Goal: Transaction & Acquisition: Purchase product/service

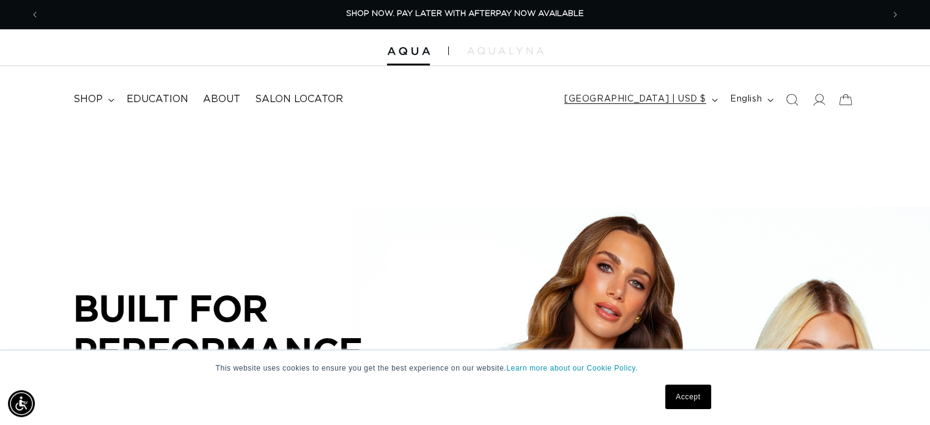
scroll to position [0, 843]
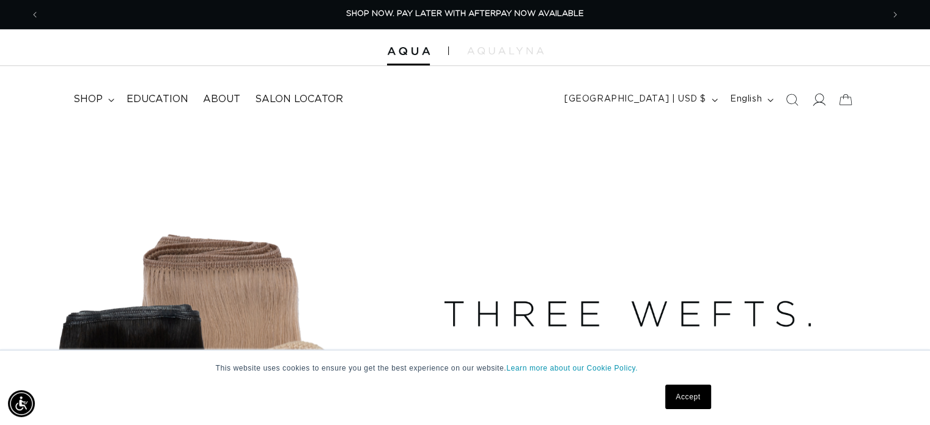
click at [819, 98] on icon at bounding box center [818, 99] width 13 height 13
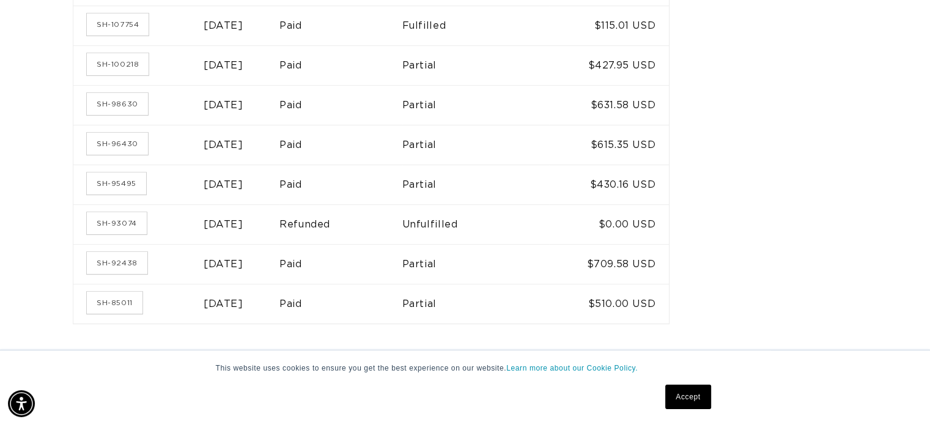
scroll to position [917, 0]
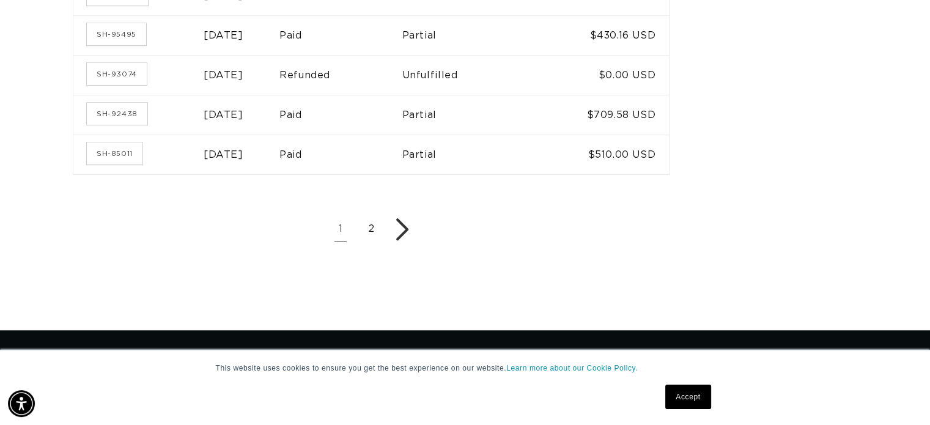
click at [383, 226] on link "2" at bounding box center [371, 229] width 24 height 24
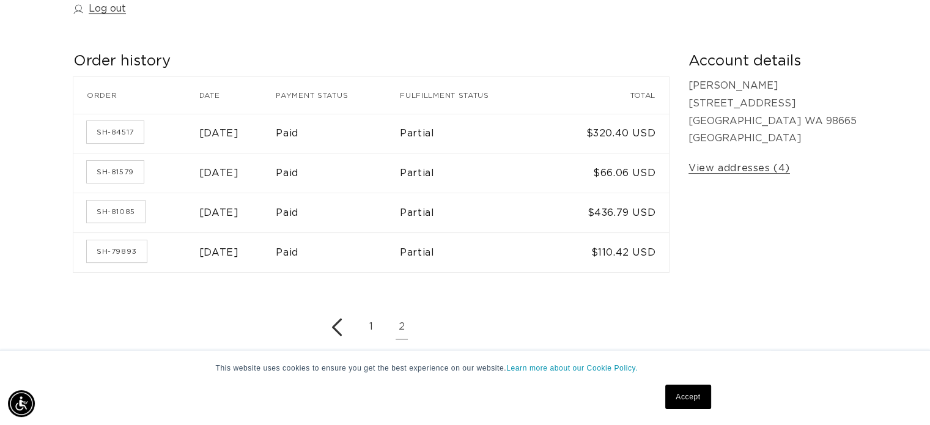
scroll to position [0, 843]
click at [342, 328] on icon "Previous page" at bounding box center [337, 328] width 10 height 18
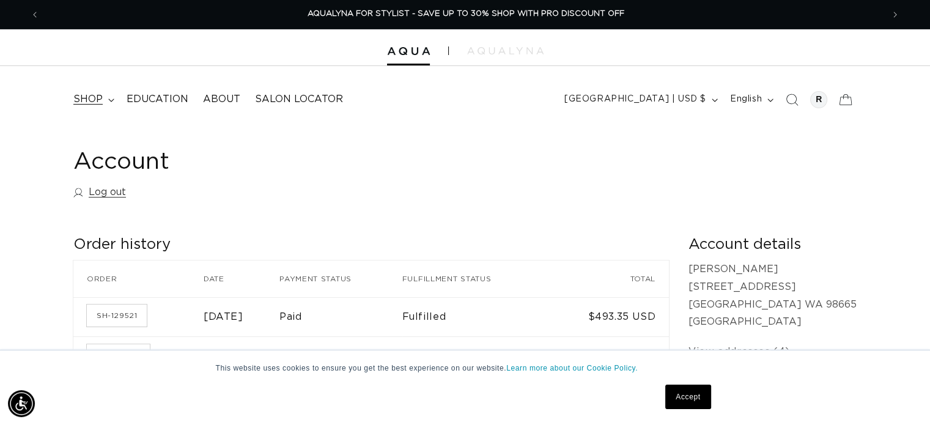
click at [92, 99] on span "shop" at bounding box center [87, 99] width 29 height 13
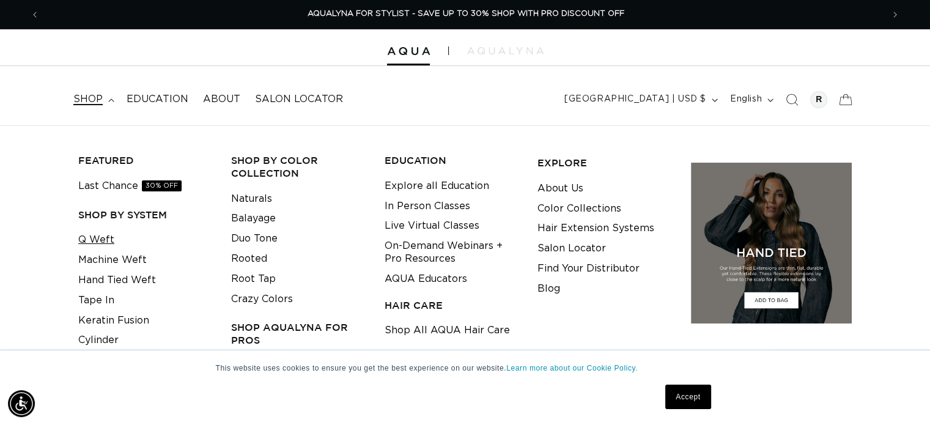
click at [102, 237] on link "Q Weft" at bounding box center [96, 240] width 36 height 20
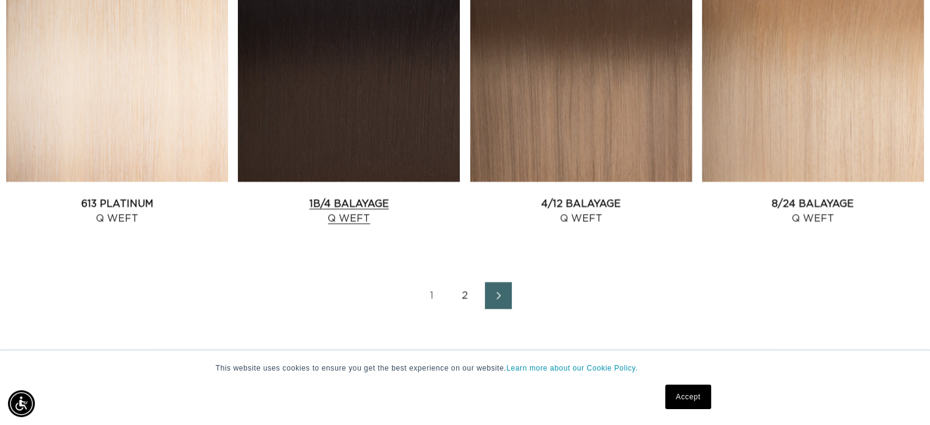
scroll to position [0, 1686]
click at [465, 295] on link "2" at bounding box center [465, 295] width 27 height 27
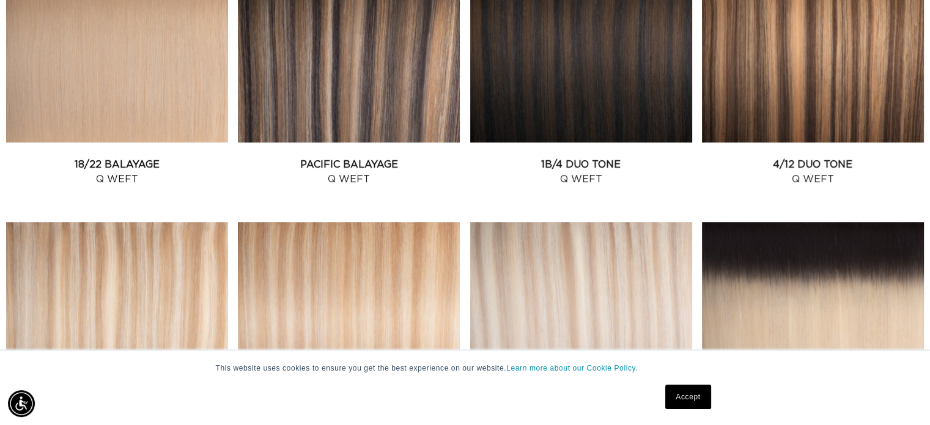
scroll to position [489, 0]
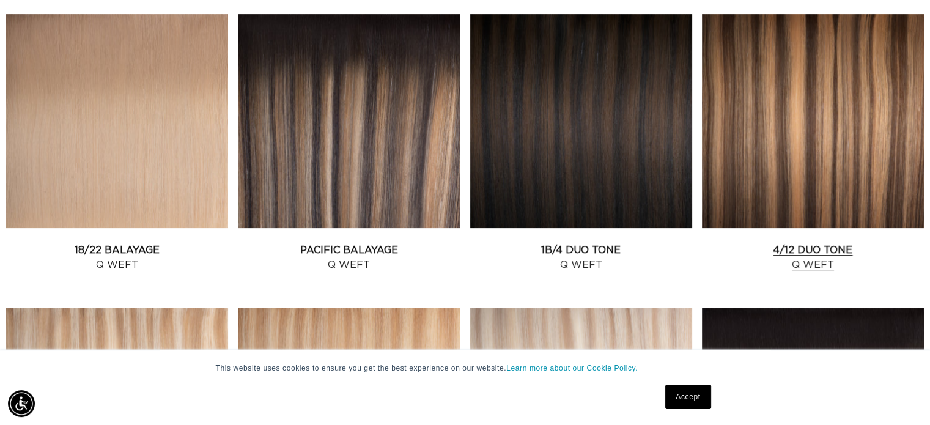
click at [795, 243] on link "4/12 Duo Tone Q Weft" at bounding box center [813, 257] width 222 height 29
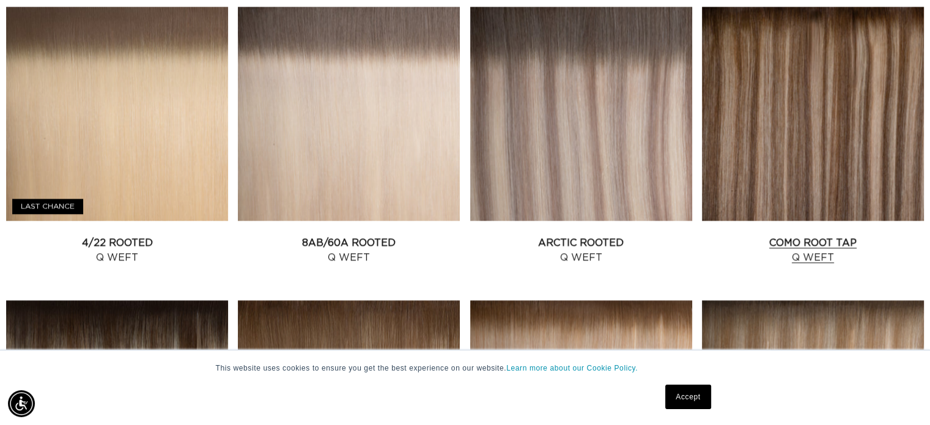
scroll to position [1101, 0]
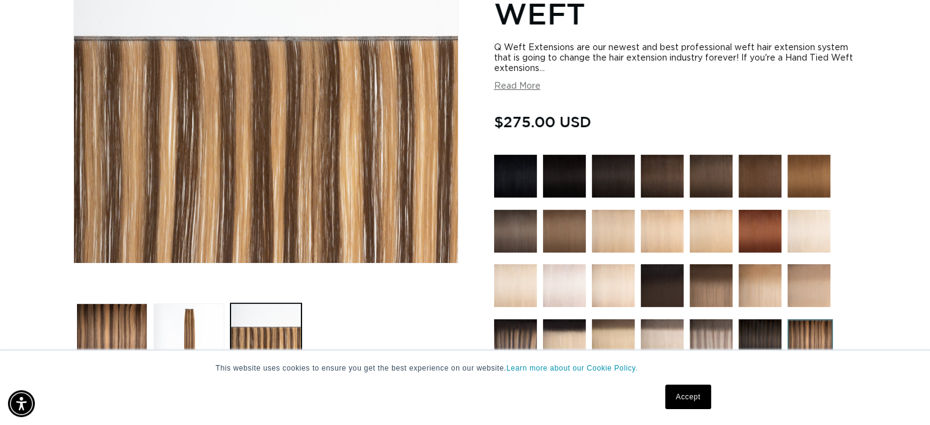
scroll to position [291, 0]
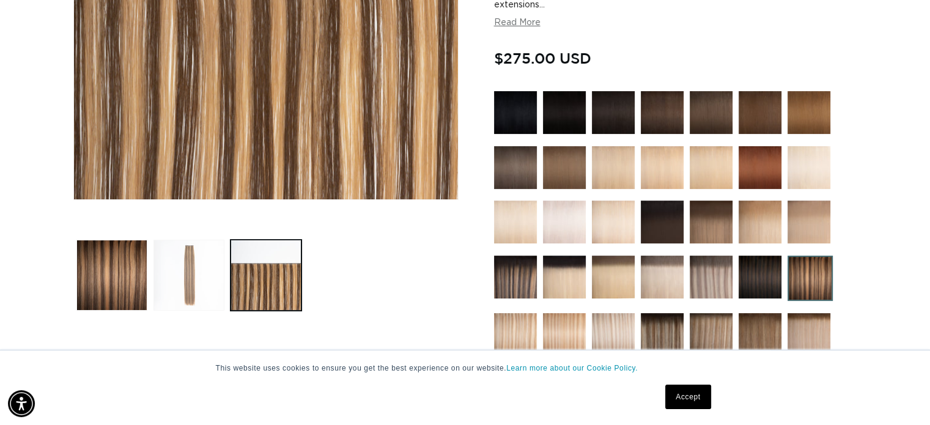
click at [188, 294] on button "Load image 2 in gallery view" at bounding box center [188, 275] width 71 height 71
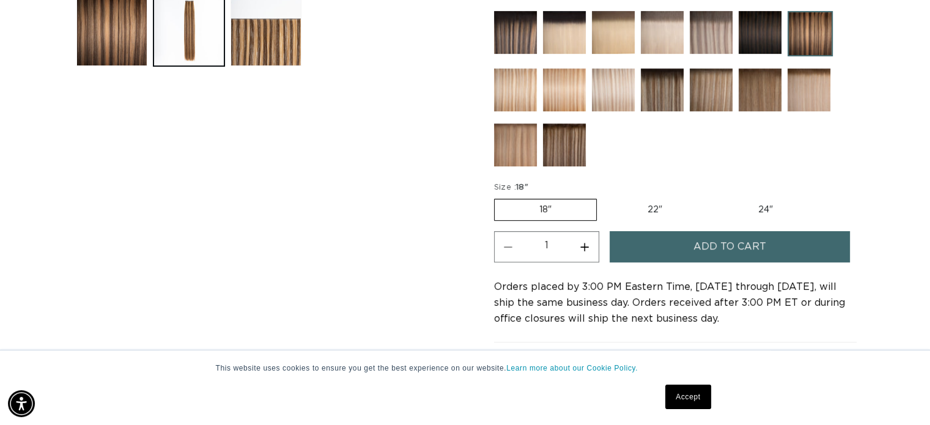
scroll to position [0, 1686]
click at [653, 201] on label "22" Variant sold out or unavailable" at bounding box center [655, 209] width 104 height 21
click at [604, 197] on input "22" Variant sold out or unavailable" at bounding box center [603, 196] width 1 height 1
radio input "true"
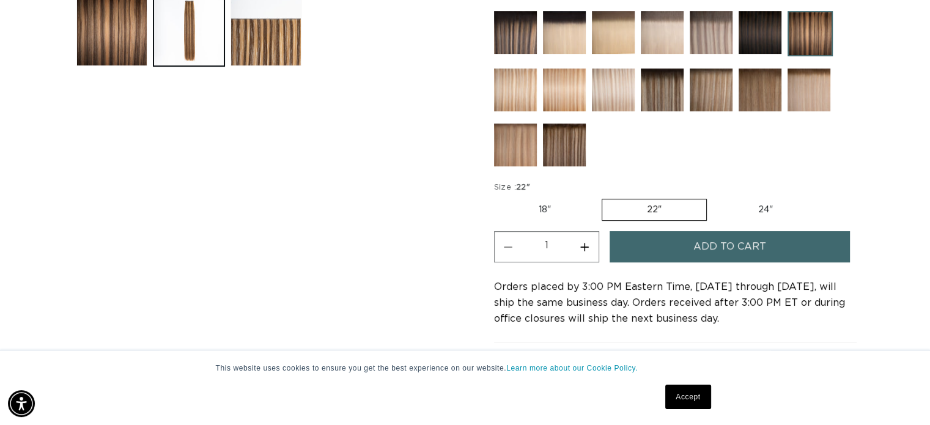
click at [560, 207] on label "18" Variant sold out or unavailable" at bounding box center [545, 209] width 102 height 21
click at [498, 197] on input "18" Variant sold out or unavailable" at bounding box center [497, 196] width 1 height 1
radio input "true"
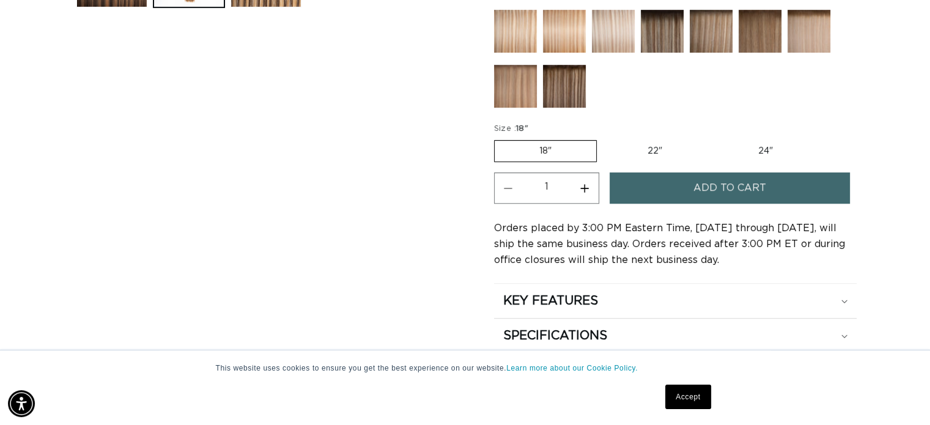
scroll to position [597, 0]
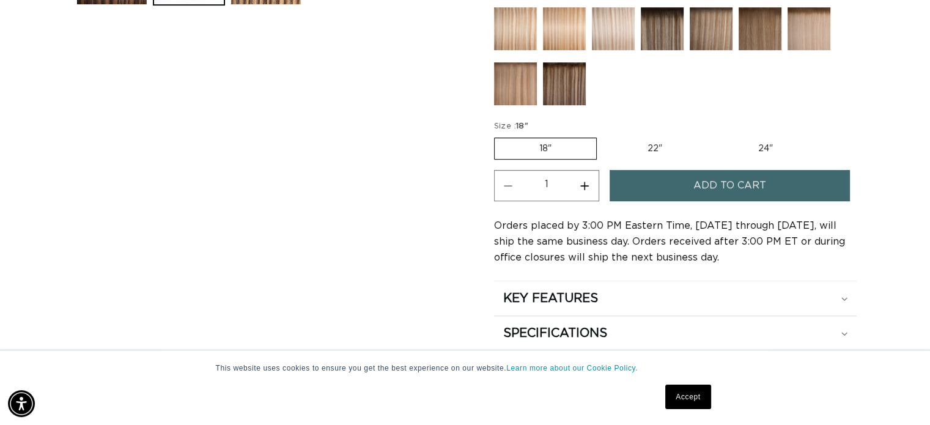
click at [755, 151] on label "24" Variant sold out or unavailable" at bounding box center [766, 148] width 104 height 21
click at [714, 136] on input "24" Variant sold out or unavailable" at bounding box center [713, 135] width 1 height 1
radio input "true"
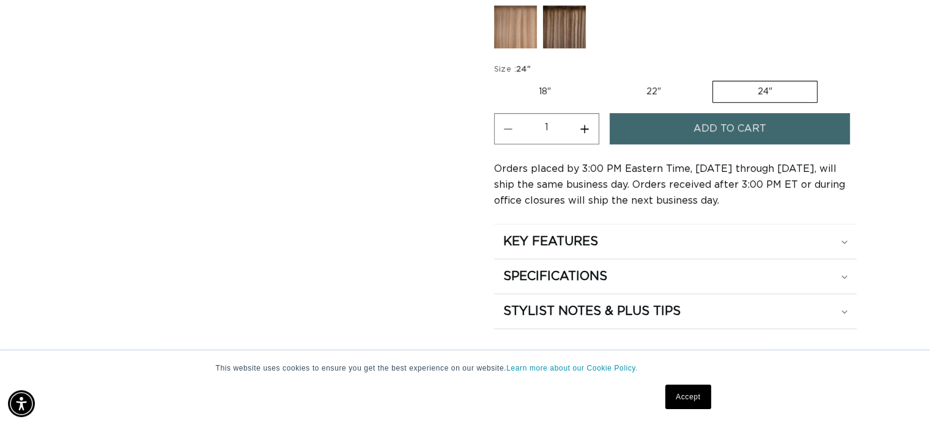
scroll to position [658, 0]
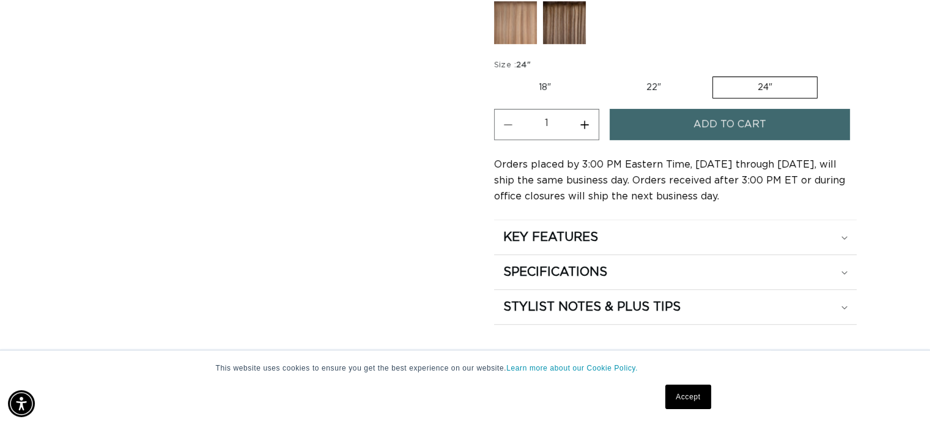
click at [546, 77] on label "18" Variant sold out or unavailable" at bounding box center [545, 87] width 102 height 21
click at [498, 74] on input "18" Variant sold out or unavailable" at bounding box center [497, 74] width 1 height 1
radio input "true"
click at [636, 83] on label "22" Variant sold out or unavailable" at bounding box center [655, 87] width 104 height 21
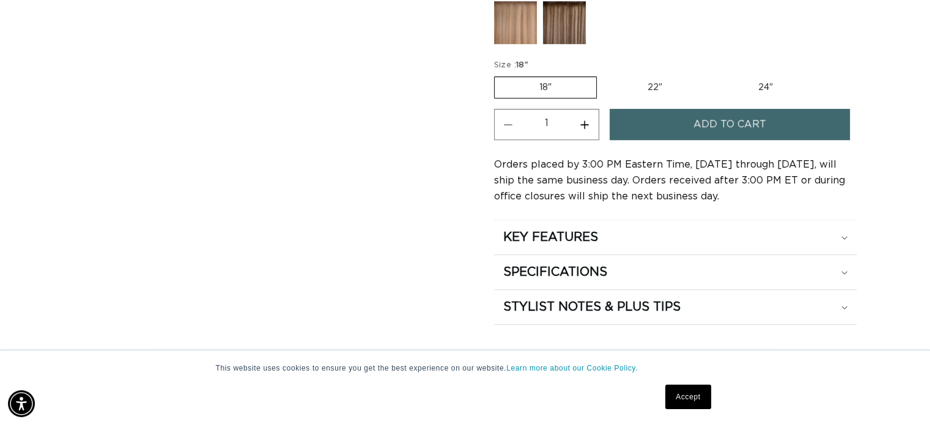
click at [604, 75] on input "22" Variant sold out or unavailable" at bounding box center [603, 74] width 1 height 1
radio input "true"
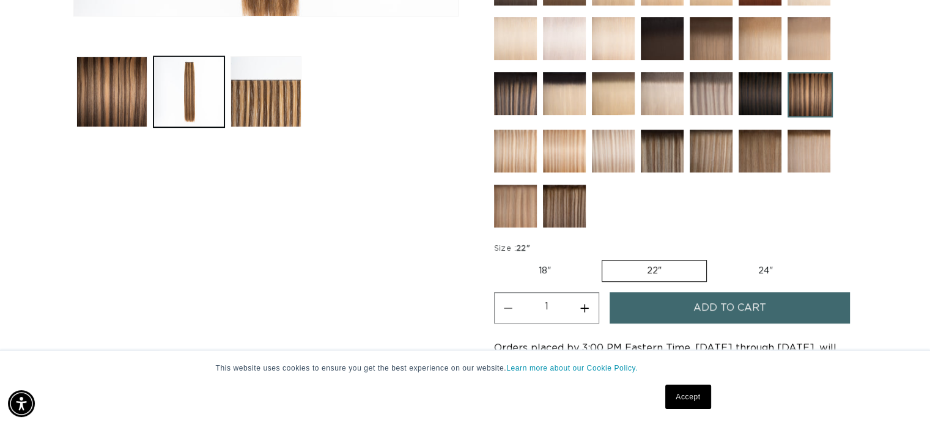
click at [544, 265] on label "18" Variant sold out or unavailable" at bounding box center [545, 271] width 102 height 21
click at [498, 258] on input "18" Variant sold out or unavailable" at bounding box center [497, 257] width 1 height 1
radio input "true"
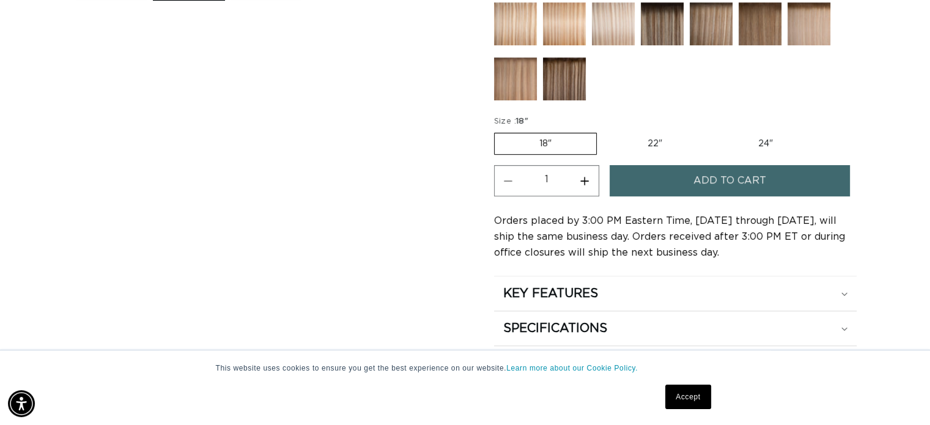
click at [772, 137] on label "24" Variant sold out or unavailable" at bounding box center [766, 143] width 104 height 21
click at [714, 131] on input "24" Variant sold out or unavailable" at bounding box center [713, 130] width 1 height 1
radio input "true"
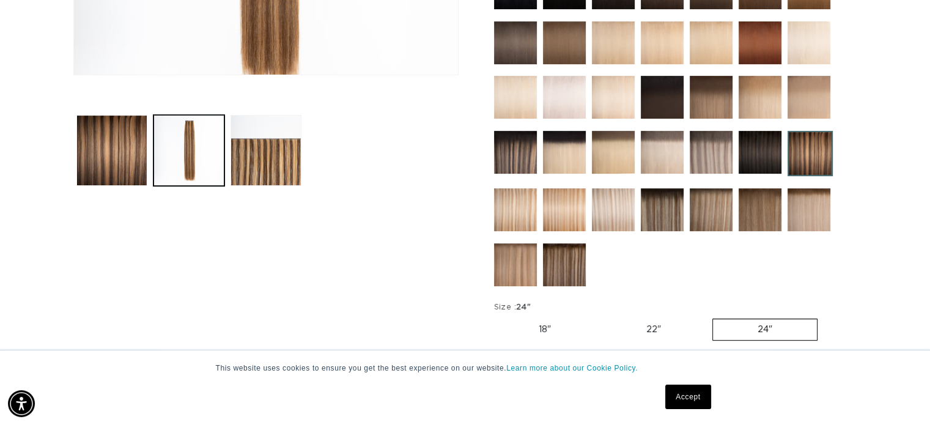
scroll to position [418, 0]
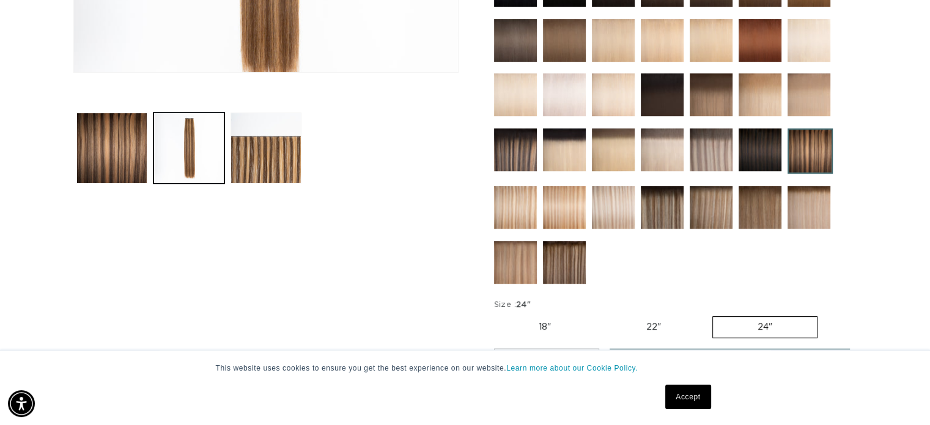
click at [560, 317] on label "18" Variant sold out or unavailable" at bounding box center [545, 327] width 102 height 21
click at [498, 314] on input "18" Variant sold out or unavailable" at bounding box center [497, 314] width 1 height 1
radio input "true"
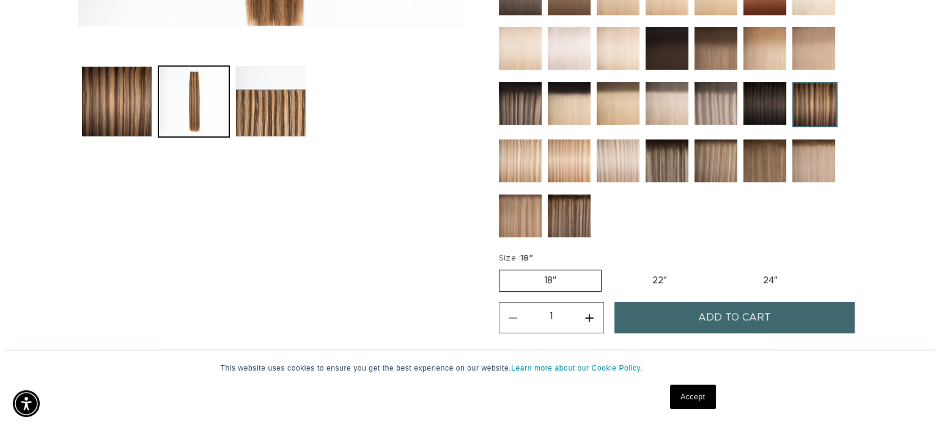
scroll to position [602, 0]
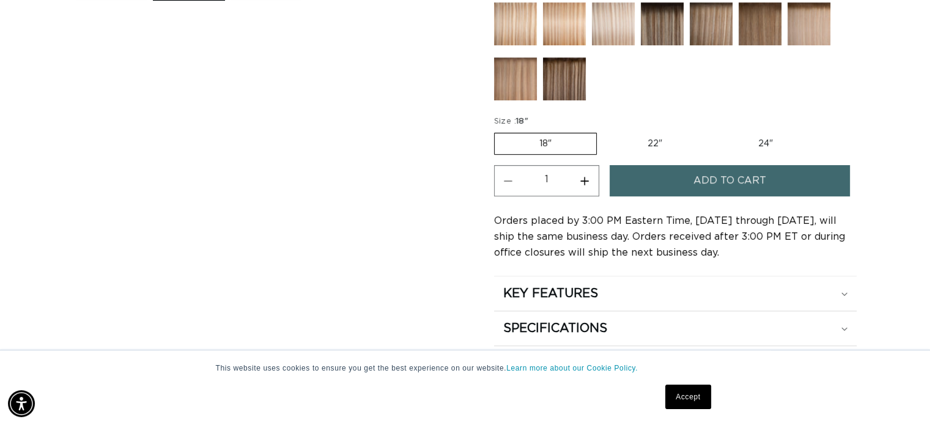
click at [665, 171] on button "Add to cart" at bounding box center [730, 180] width 241 height 31
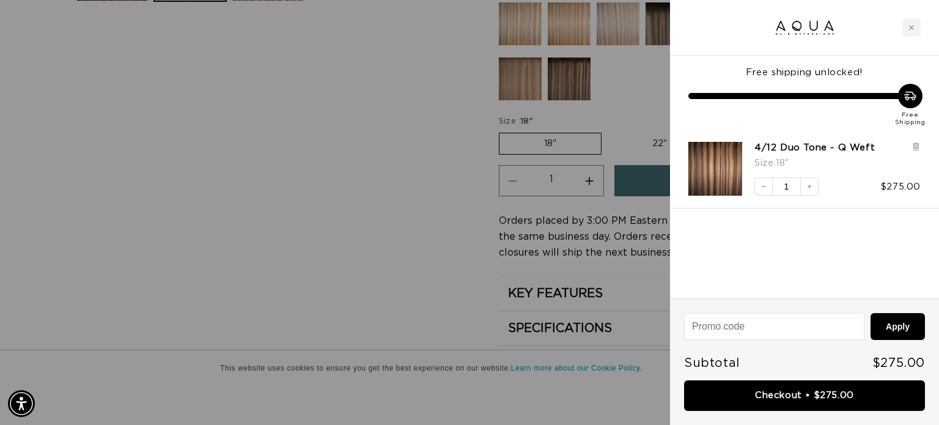
scroll to position [0, 852]
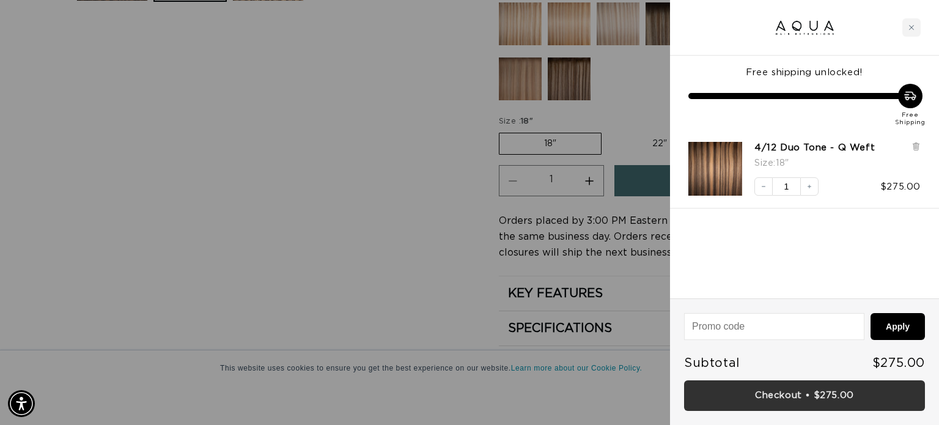
click at [803, 391] on link "Checkout • $275.00" at bounding box center [804, 395] width 241 height 31
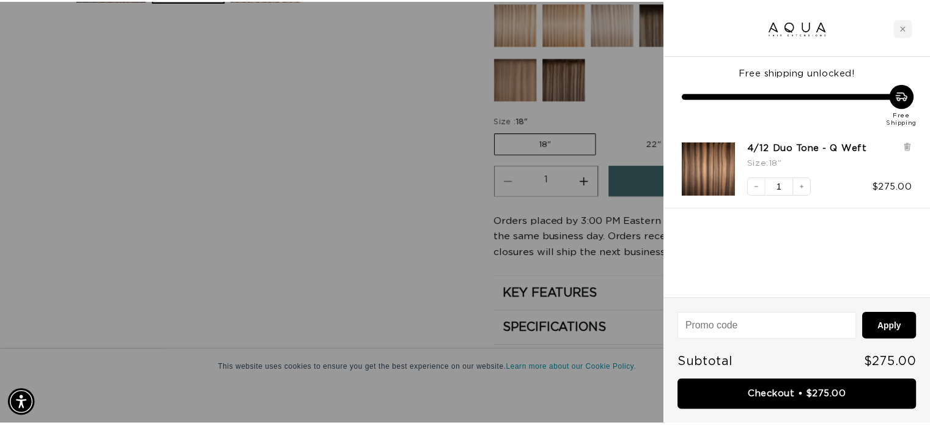
scroll to position [0, 0]
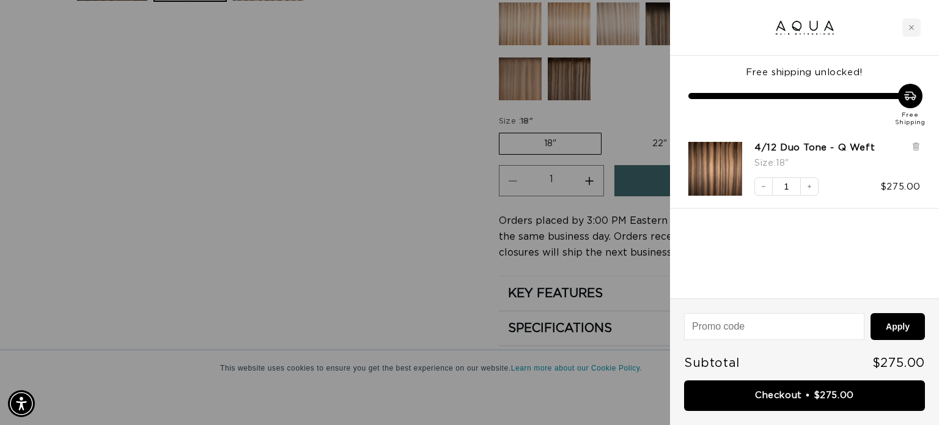
click at [398, 154] on div at bounding box center [469, 212] width 939 height 425
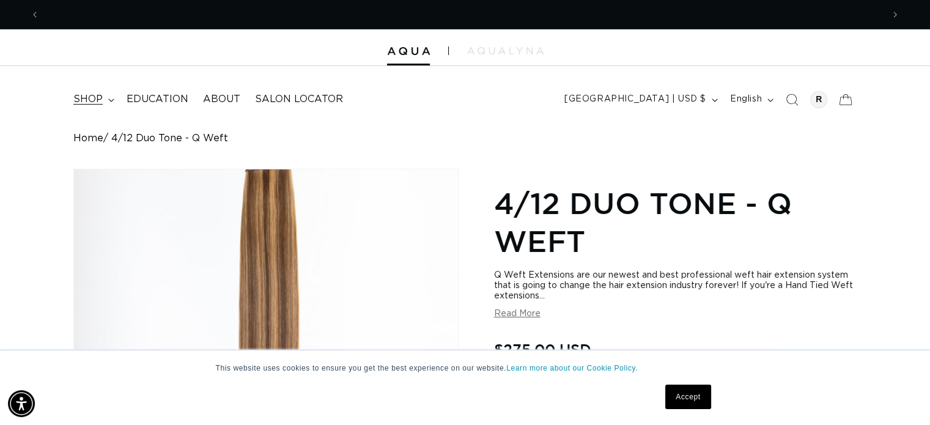
click at [73, 100] on span "shop" at bounding box center [87, 99] width 29 height 13
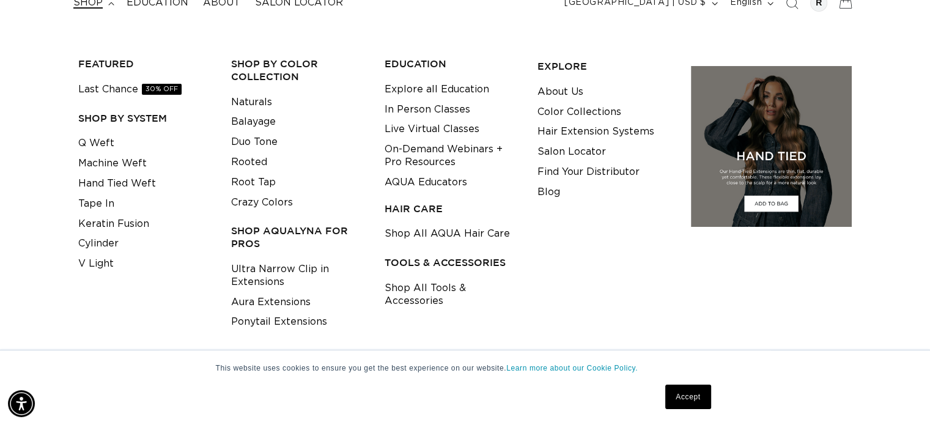
scroll to position [122, 0]
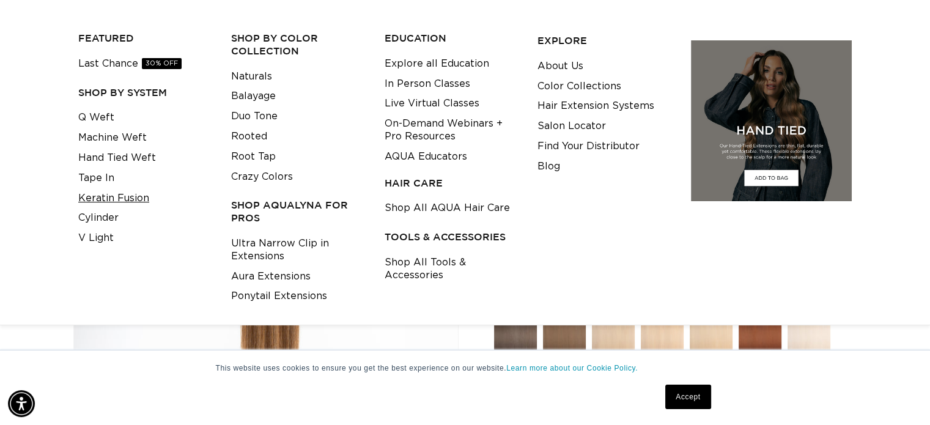
click at [125, 202] on link "Keratin Fusion" at bounding box center [113, 198] width 71 height 20
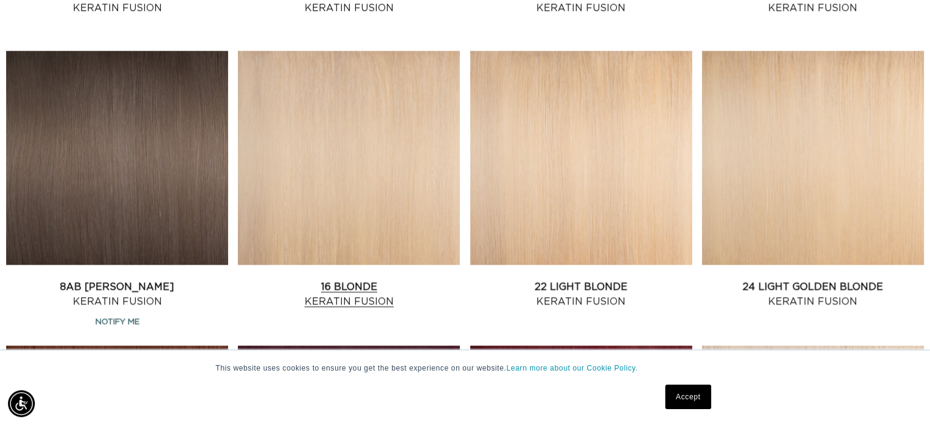
scroll to position [0, 843]
click at [423, 279] on link "16 Blonde Keratin Fusion" at bounding box center [349, 293] width 222 height 29
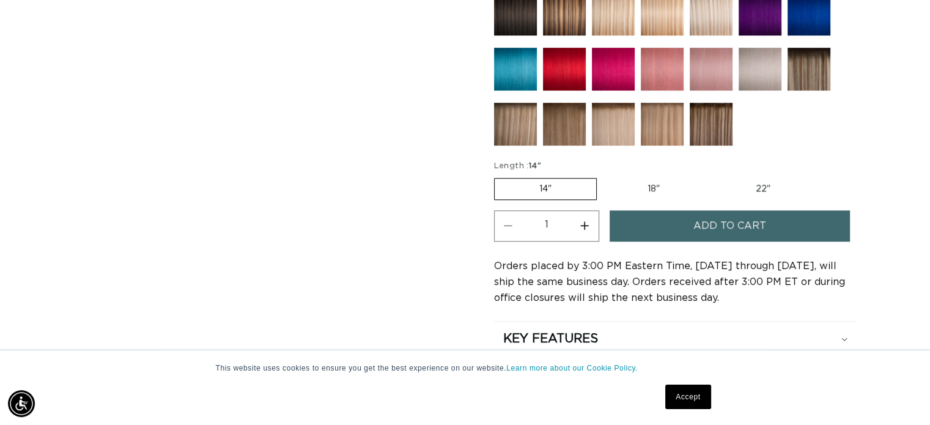
scroll to position [0, 843]
click at [675, 182] on label "18" Variant sold out or unavailable" at bounding box center [654, 189] width 102 height 21
click at [604, 176] on input "18" Variant sold out or unavailable" at bounding box center [603, 176] width 1 height 1
radio input "true"
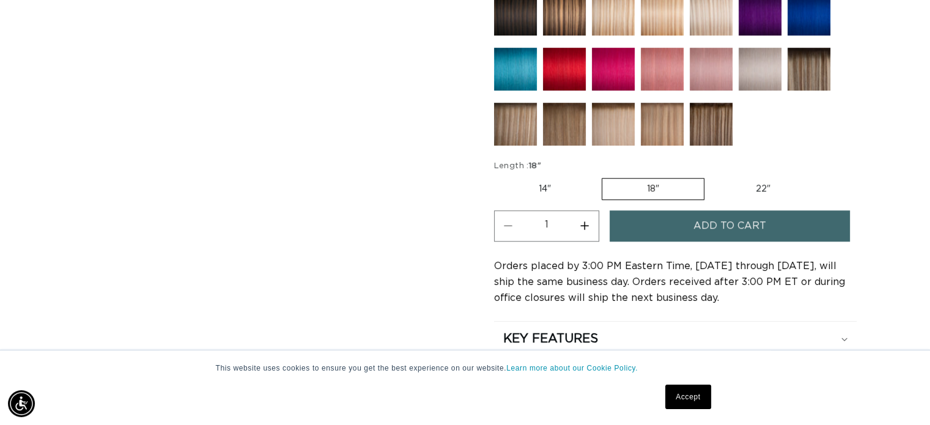
click at [526, 183] on label "14" Variant sold out or unavailable" at bounding box center [545, 189] width 102 height 21
click at [498, 176] on input "14" Variant sold out or unavailable" at bounding box center [497, 176] width 1 height 1
radio input "true"
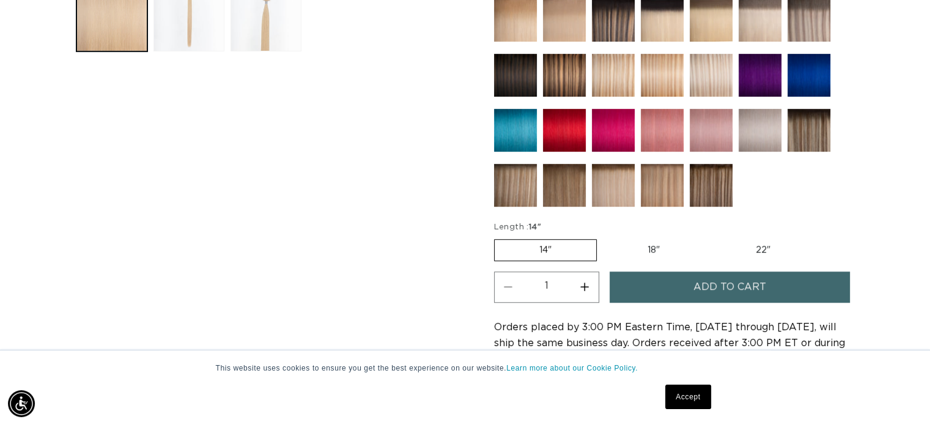
scroll to position [0, 1686]
click at [637, 250] on label "18" Variant sold out or unavailable" at bounding box center [654, 250] width 102 height 21
click at [604, 237] on input "18" Variant sold out or unavailable" at bounding box center [603, 237] width 1 height 1
radio input "true"
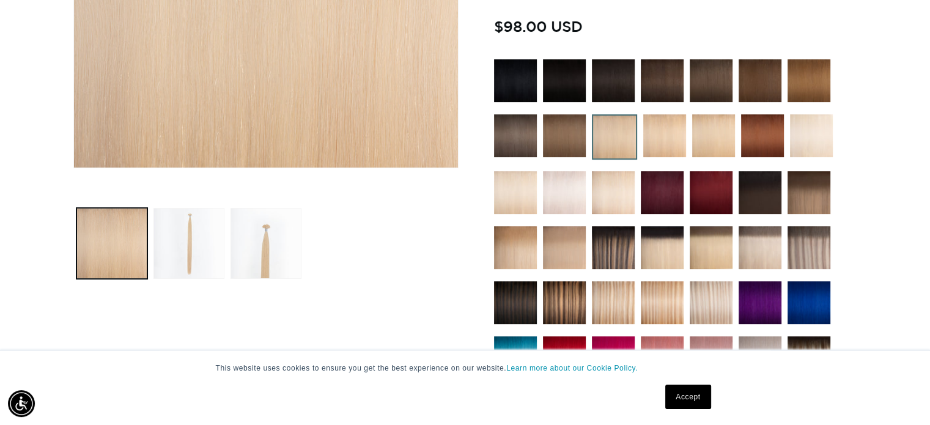
scroll to position [550, 0]
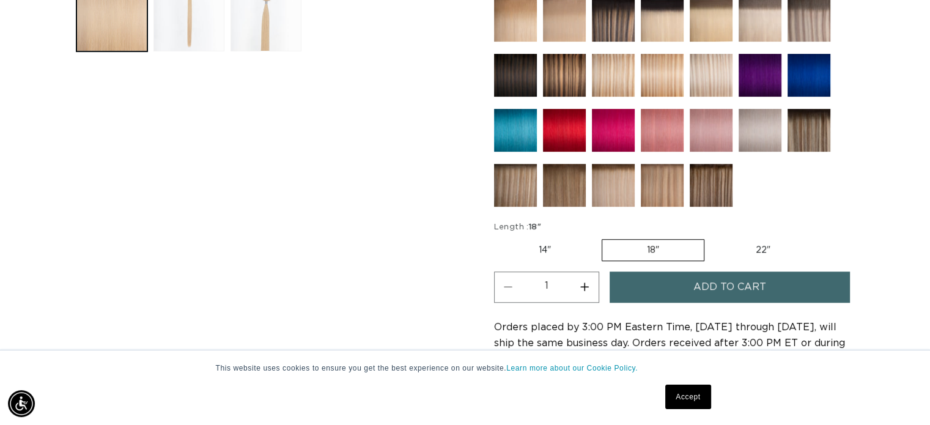
click at [763, 247] on label "22" Variant sold out or unavailable" at bounding box center [763, 250] width 104 height 21
click at [711, 237] on input "22" Variant sold out or unavailable" at bounding box center [711, 237] width 1 height 1
radio input "true"
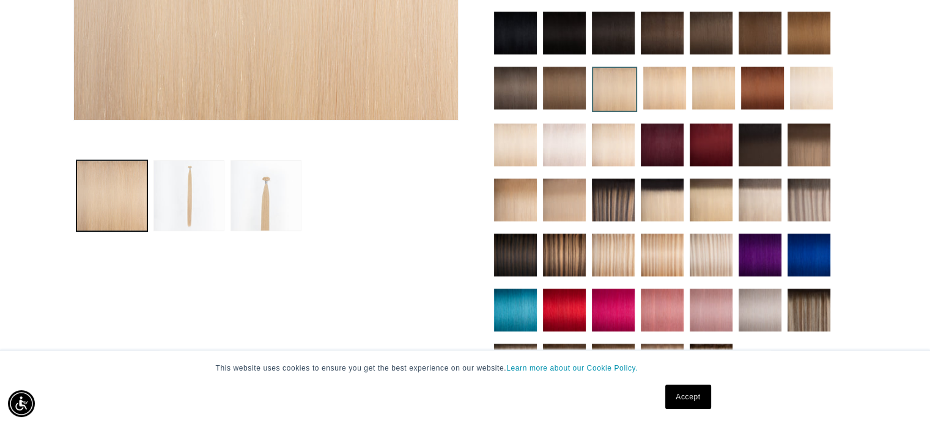
scroll to position [367, 0]
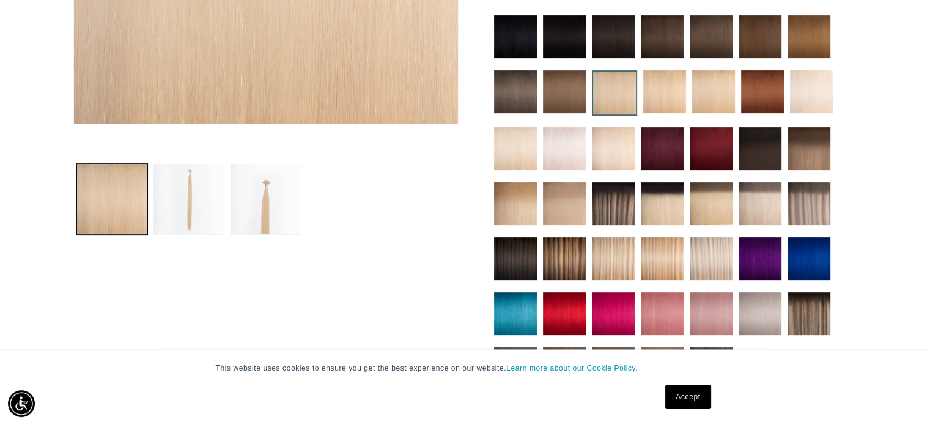
click at [618, 144] on img at bounding box center [613, 148] width 43 height 43
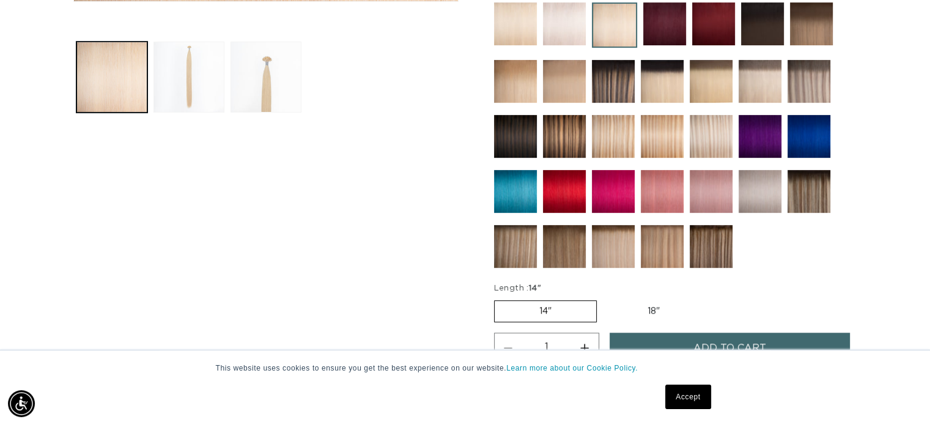
scroll to position [0, 843]
click at [679, 131] on img at bounding box center [662, 136] width 43 height 43
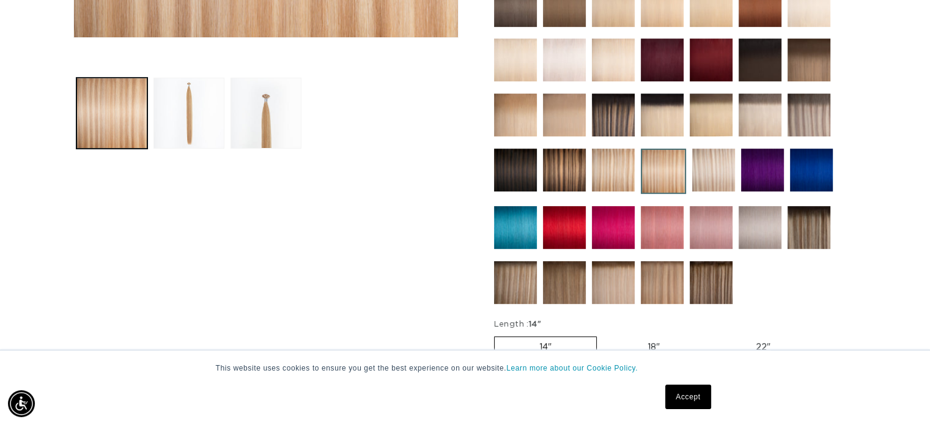
scroll to position [367, 0]
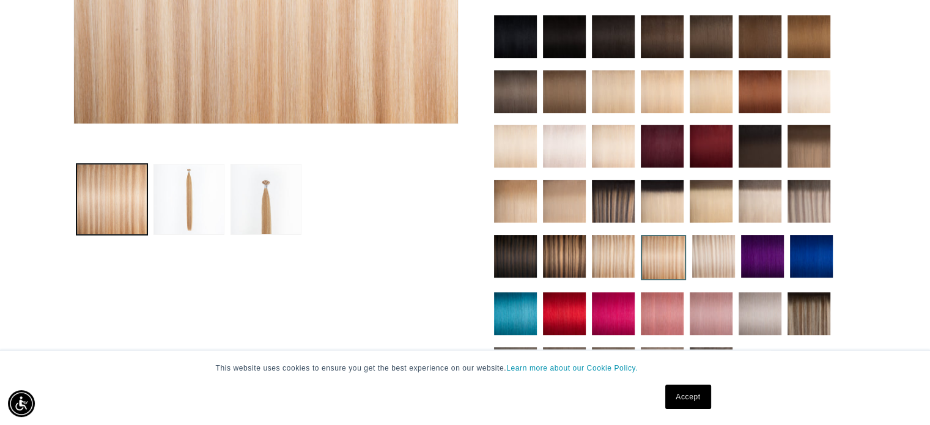
click at [817, 200] on img at bounding box center [809, 201] width 43 height 43
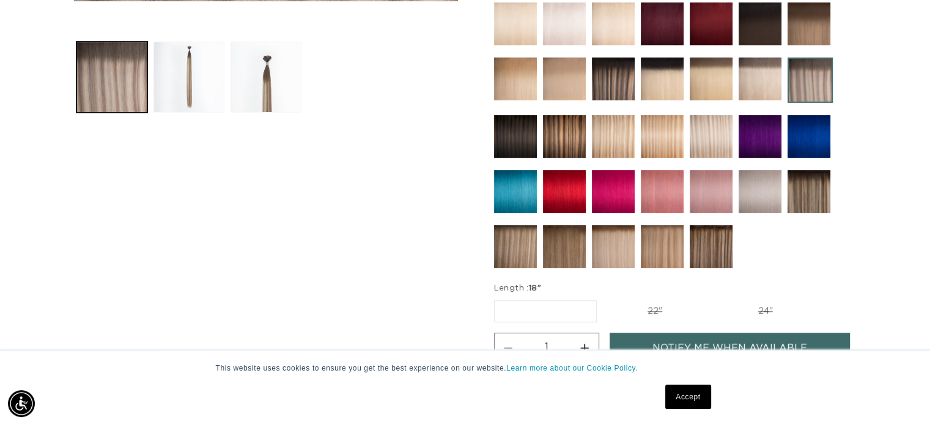
scroll to position [0, 843]
click at [530, 138] on img at bounding box center [515, 136] width 43 height 43
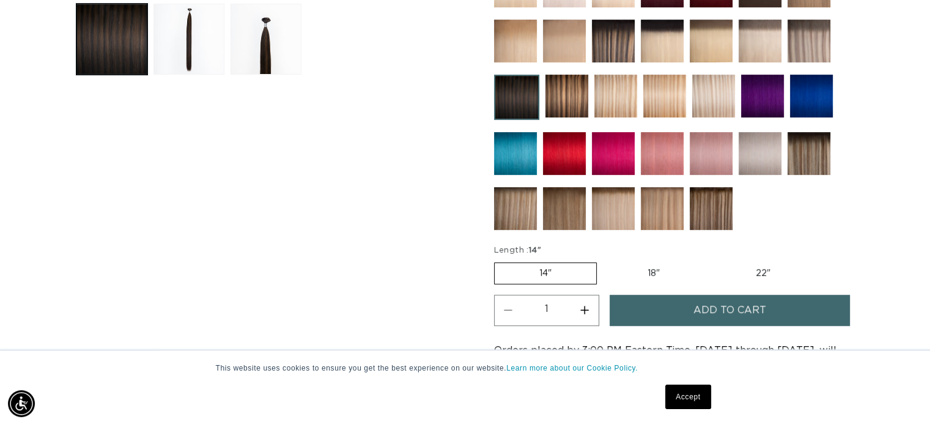
scroll to position [306, 0]
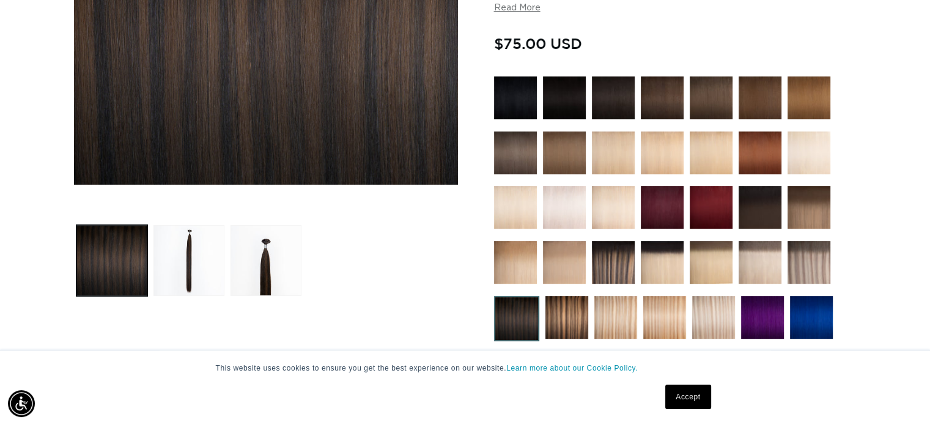
click at [498, 100] on img at bounding box center [515, 97] width 43 height 43
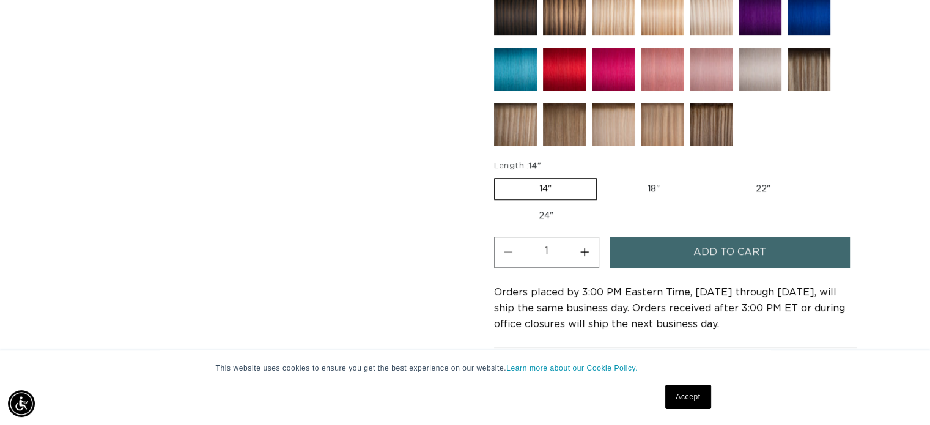
click at [558, 210] on label "24" Variant sold out or unavailable" at bounding box center [546, 215] width 104 height 21
click at [821, 176] on input "24" Variant sold out or unavailable" at bounding box center [821, 176] width 1 height 1
radio input "true"
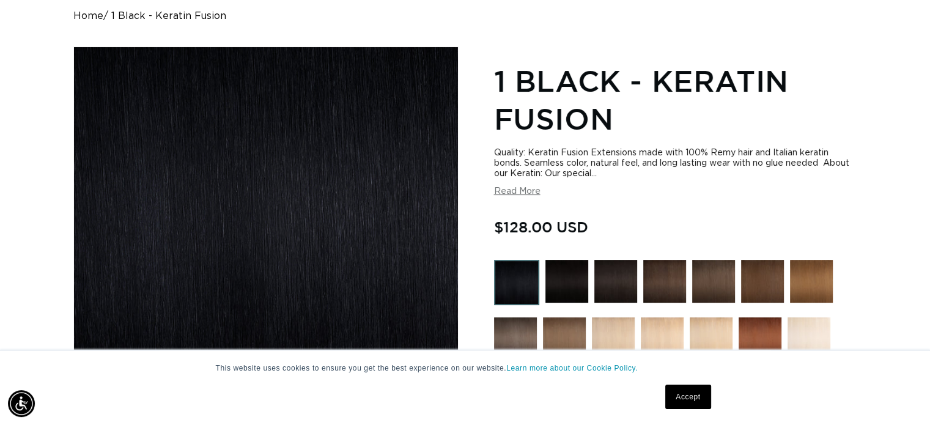
scroll to position [550, 0]
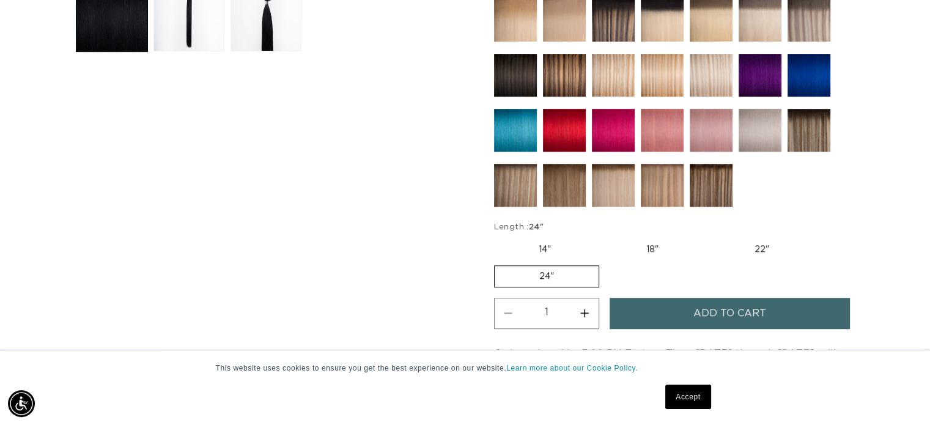
click at [548, 242] on label "14" Variant sold out or unavailable" at bounding box center [545, 249] width 102 height 21
click at [498, 237] on input "14" Variant sold out or unavailable" at bounding box center [497, 237] width 1 height 1
radio input "true"
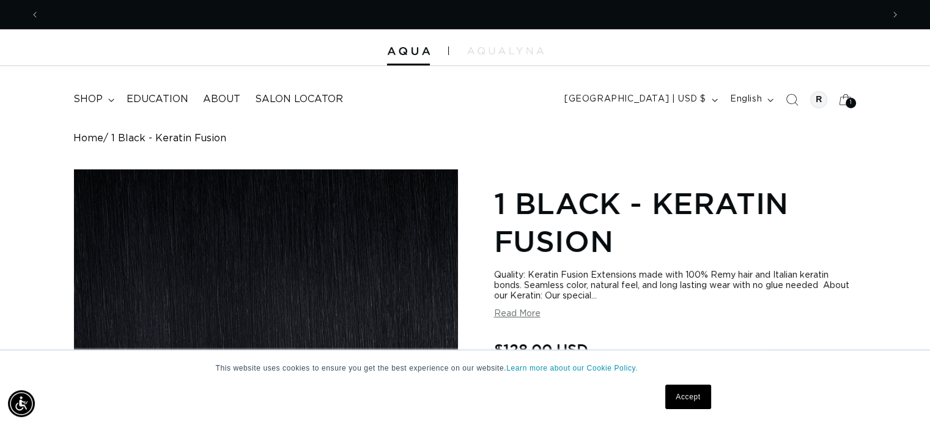
scroll to position [0, 0]
click at [91, 95] on span "shop" at bounding box center [87, 99] width 29 height 13
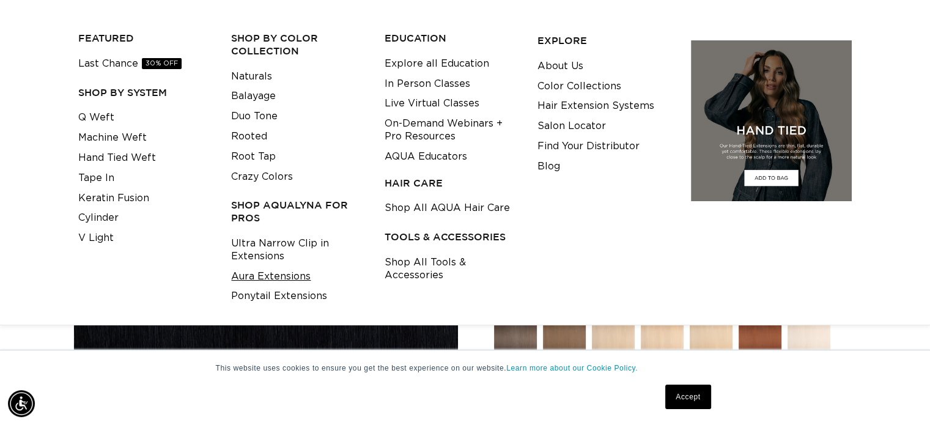
scroll to position [0, 1686]
click at [104, 62] on link "Last Chance 30% OFF" at bounding box center [129, 64] width 103 height 20
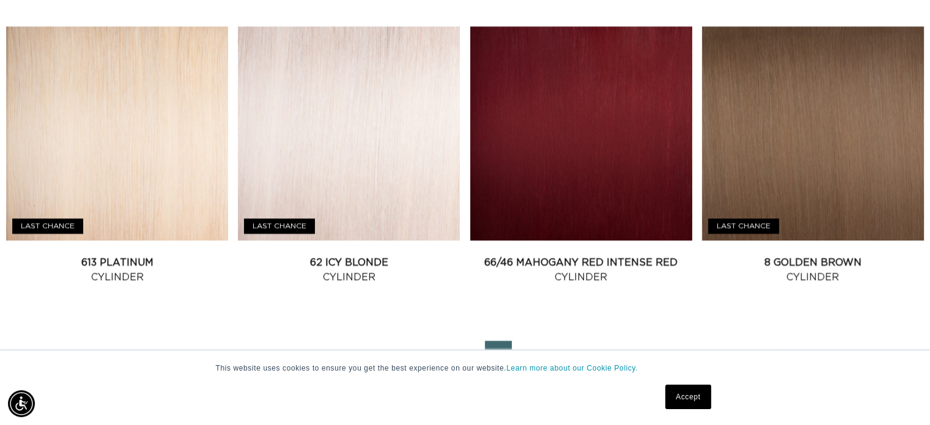
scroll to position [1773, 0]
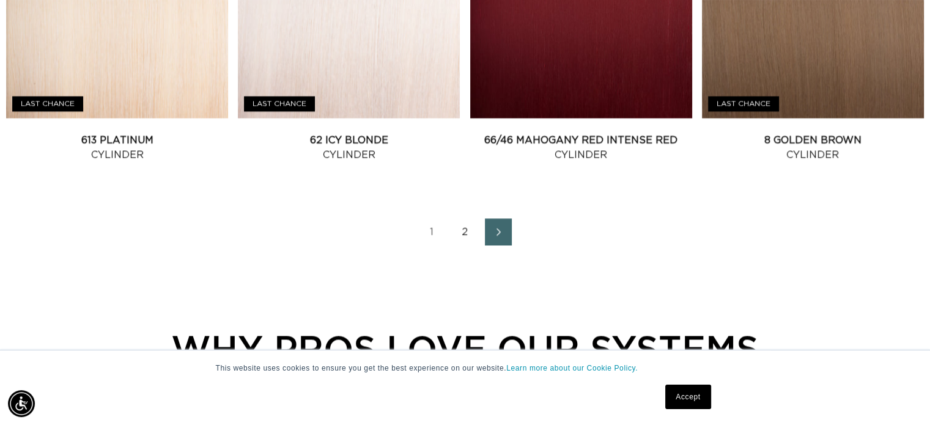
click at [467, 227] on link "2" at bounding box center [465, 231] width 27 height 27
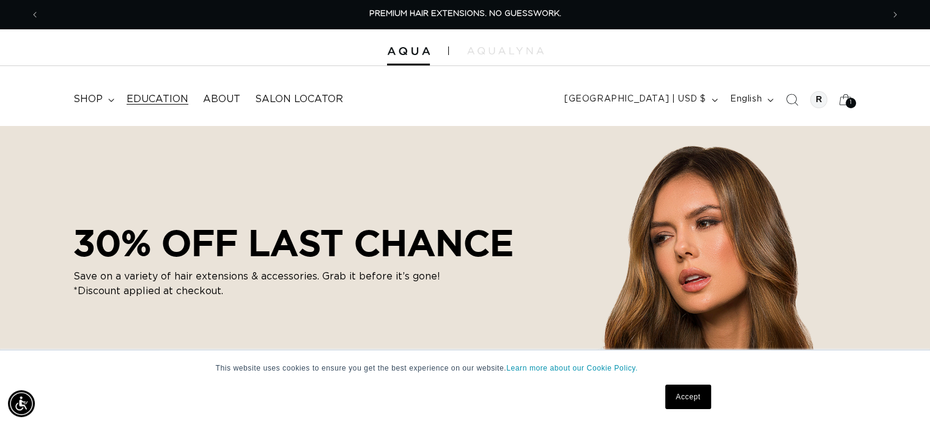
click at [145, 100] on span "Education" at bounding box center [158, 99] width 62 height 13
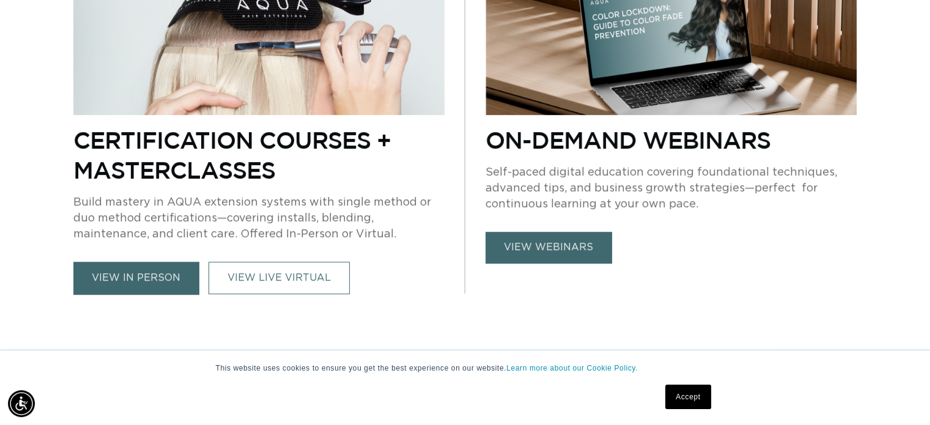
scroll to position [612, 0]
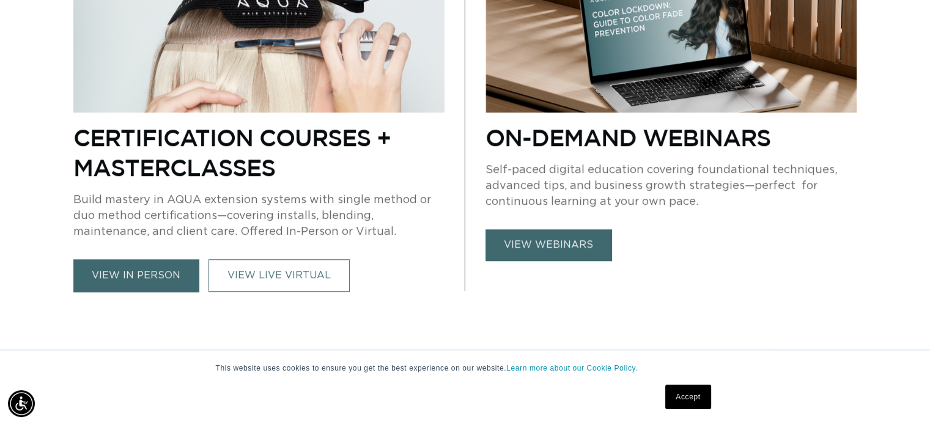
click at [550, 242] on link "view webinars" at bounding box center [549, 244] width 126 height 31
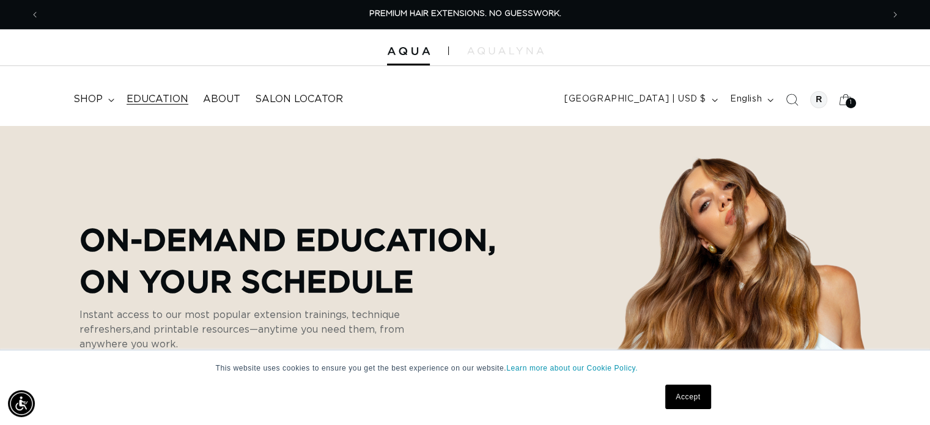
click at [152, 97] on span "Education" at bounding box center [158, 99] width 62 height 13
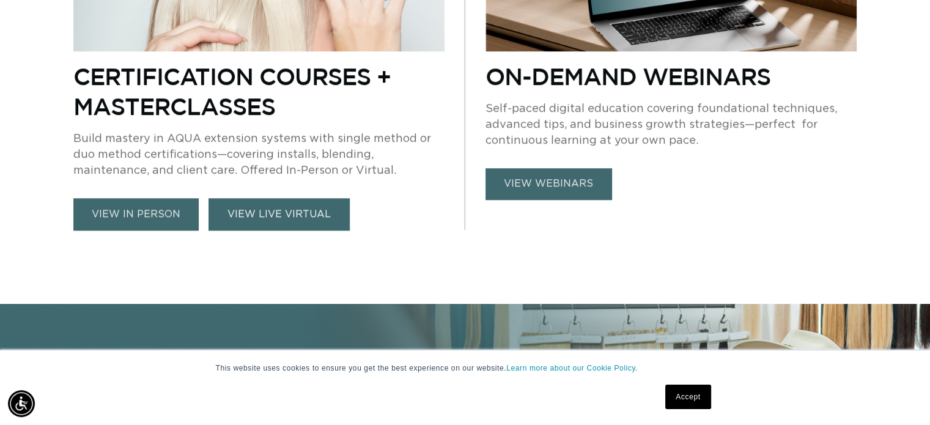
click at [254, 212] on link "VIEW LIVE VIRTUAL" at bounding box center [279, 214] width 141 height 32
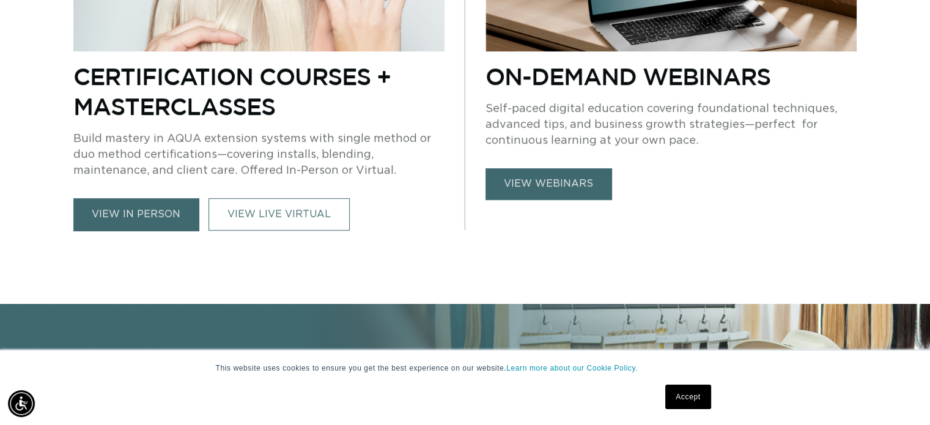
scroll to position [0, 843]
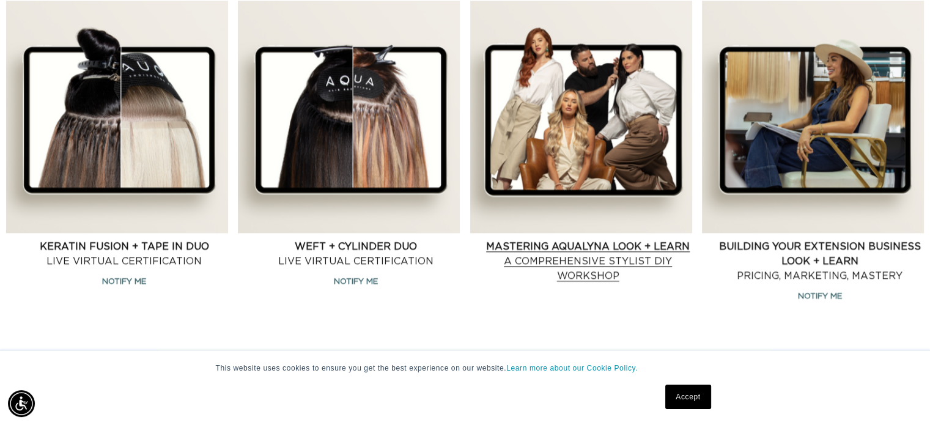
scroll to position [1345, 0]
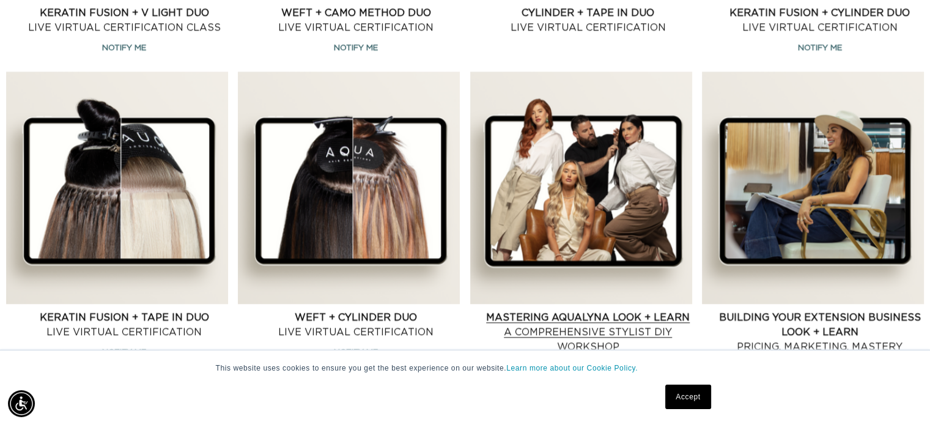
click at [589, 317] on link "Mastering AquaLyna Look + Learn A Comprehensive Stylist DIY Workshop" at bounding box center [588, 332] width 208 height 44
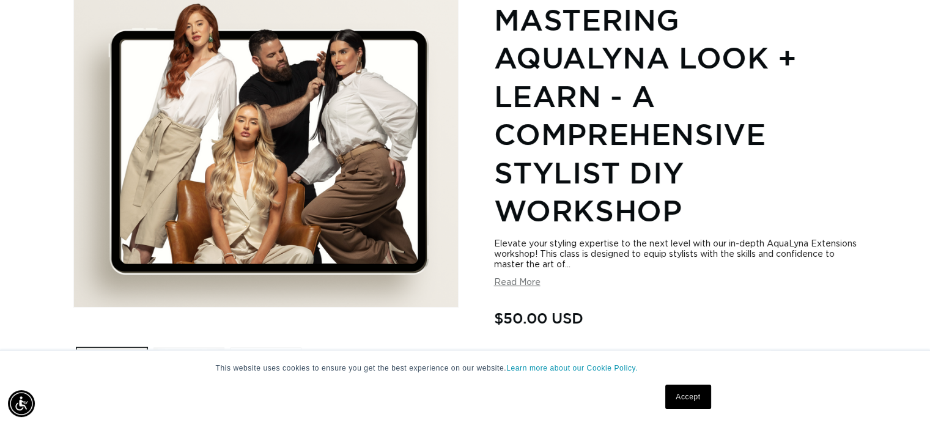
scroll to position [0, 843]
click at [515, 281] on button "Read More" at bounding box center [517, 283] width 46 height 10
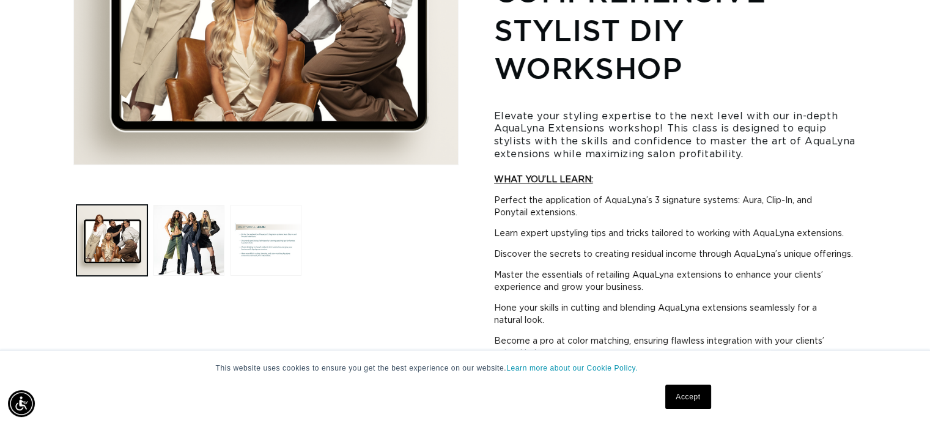
scroll to position [489, 0]
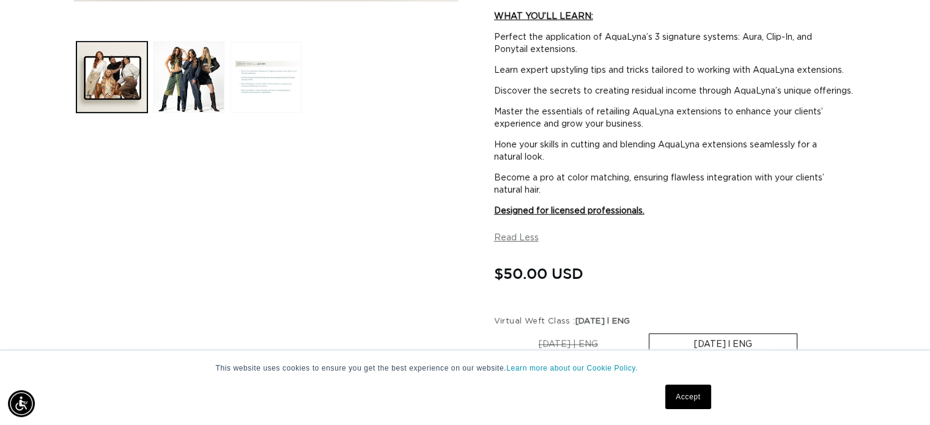
click at [256, 63] on button "Load image 3 in gallery view" at bounding box center [266, 77] width 71 height 71
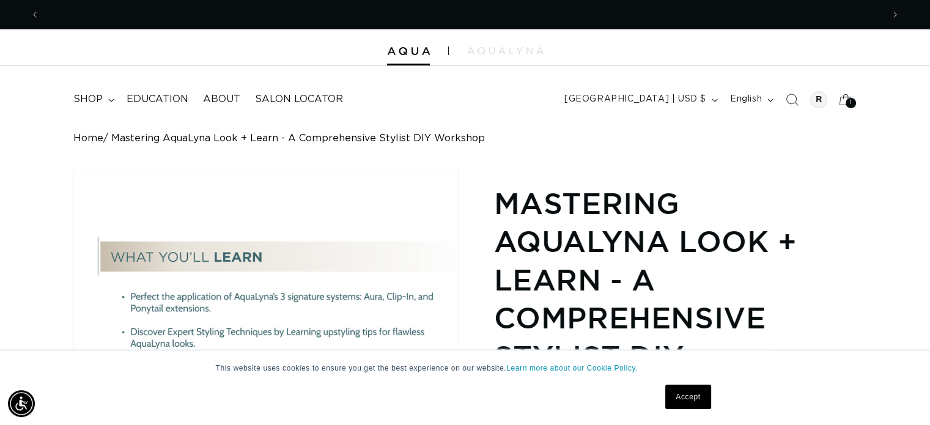
scroll to position [0, 0]
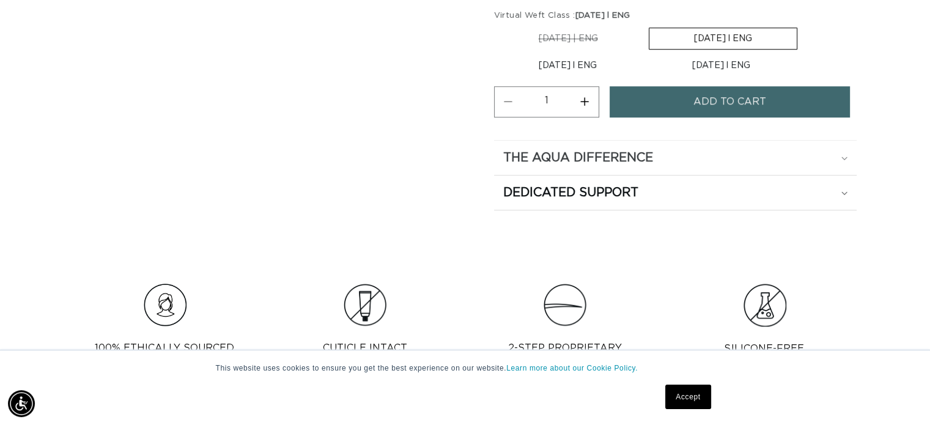
scroll to position [0, 843]
click at [563, 166] on h2 "The Aqua Difference" at bounding box center [578, 158] width 150 height 16
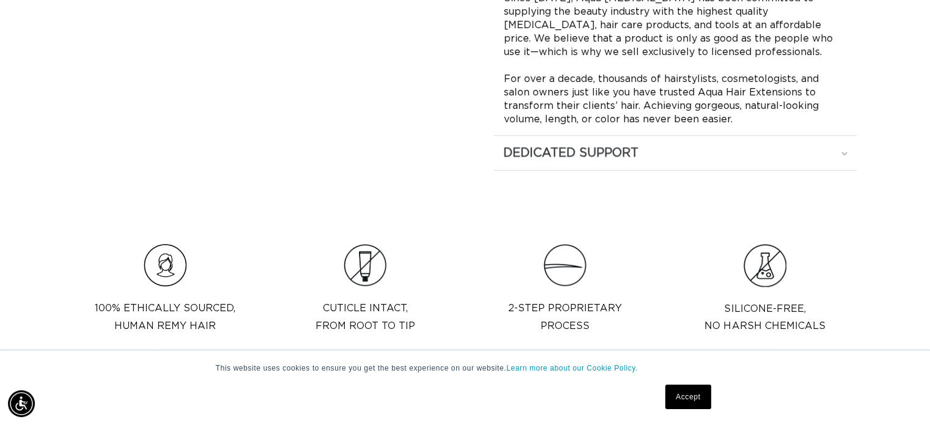
click at [570, 170] on summary "Dedicated Support" at bounding box center [675, 153] width 363 height 34
